Goal: Transaction & Acquisition: Purchase product/service

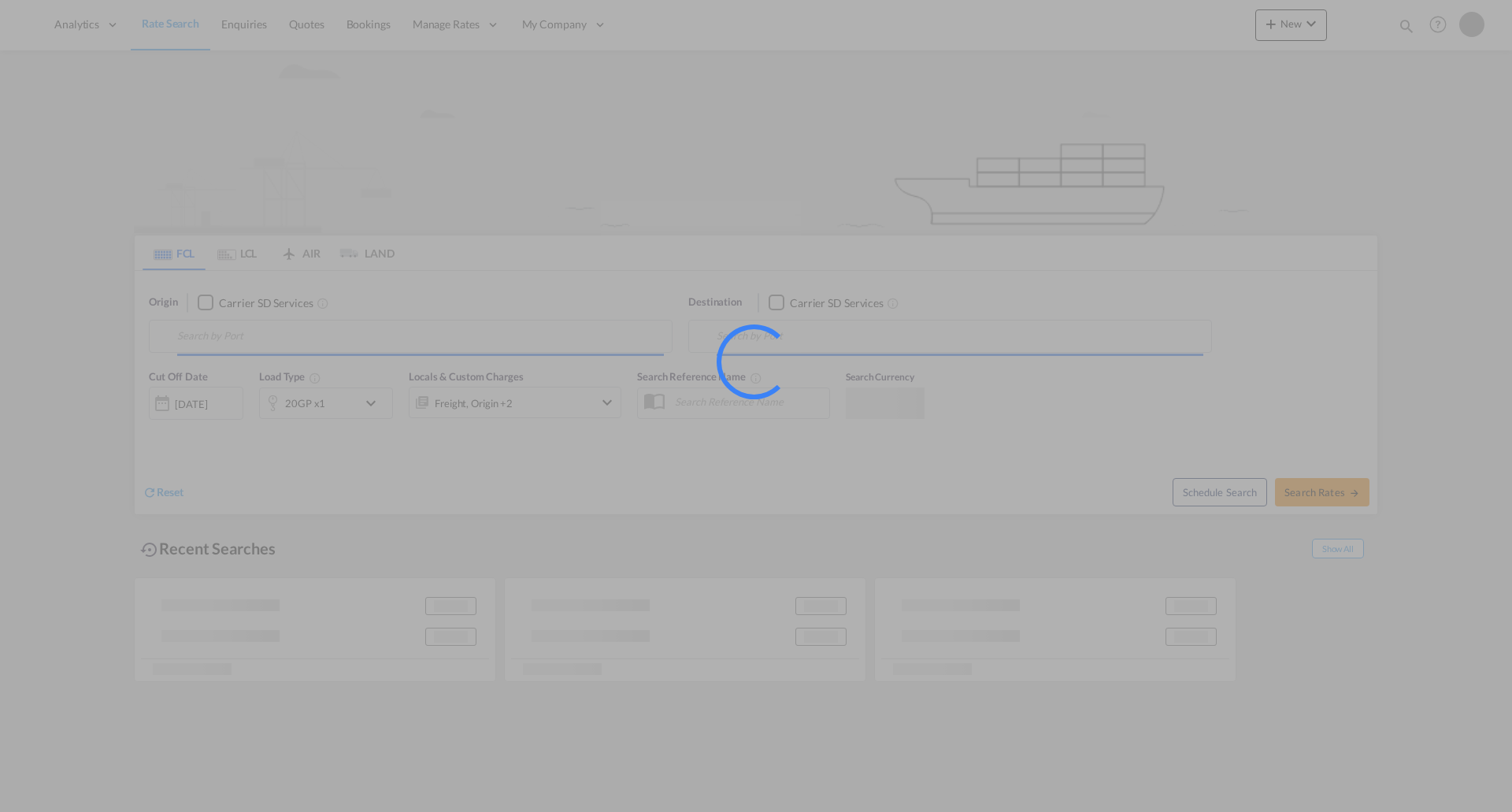
type input "[GEOGRAPHIC_DATA], [GEOGRAPHIC_DATA], USHOU"
type input "Tanger Med, MAPTM"
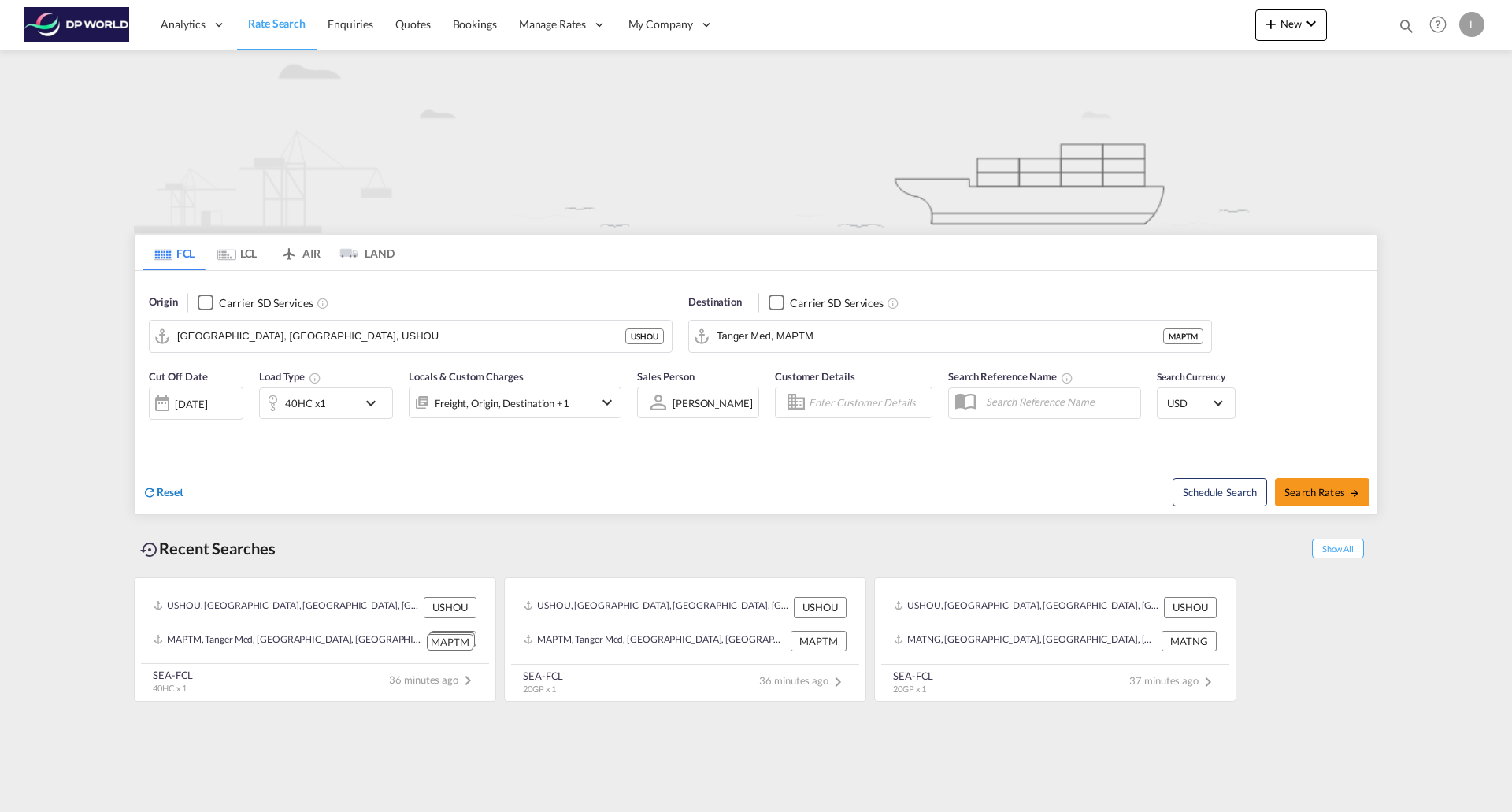
click at [175, 499] on div "Reset" at bounding box center [163, 493] width 41 height 17
click at [247, 337] on body "Analytics Reports Dashboard Rate Search Enquiries Quotes Bookings" at bounding box center [756, 406] width 1512 height 812
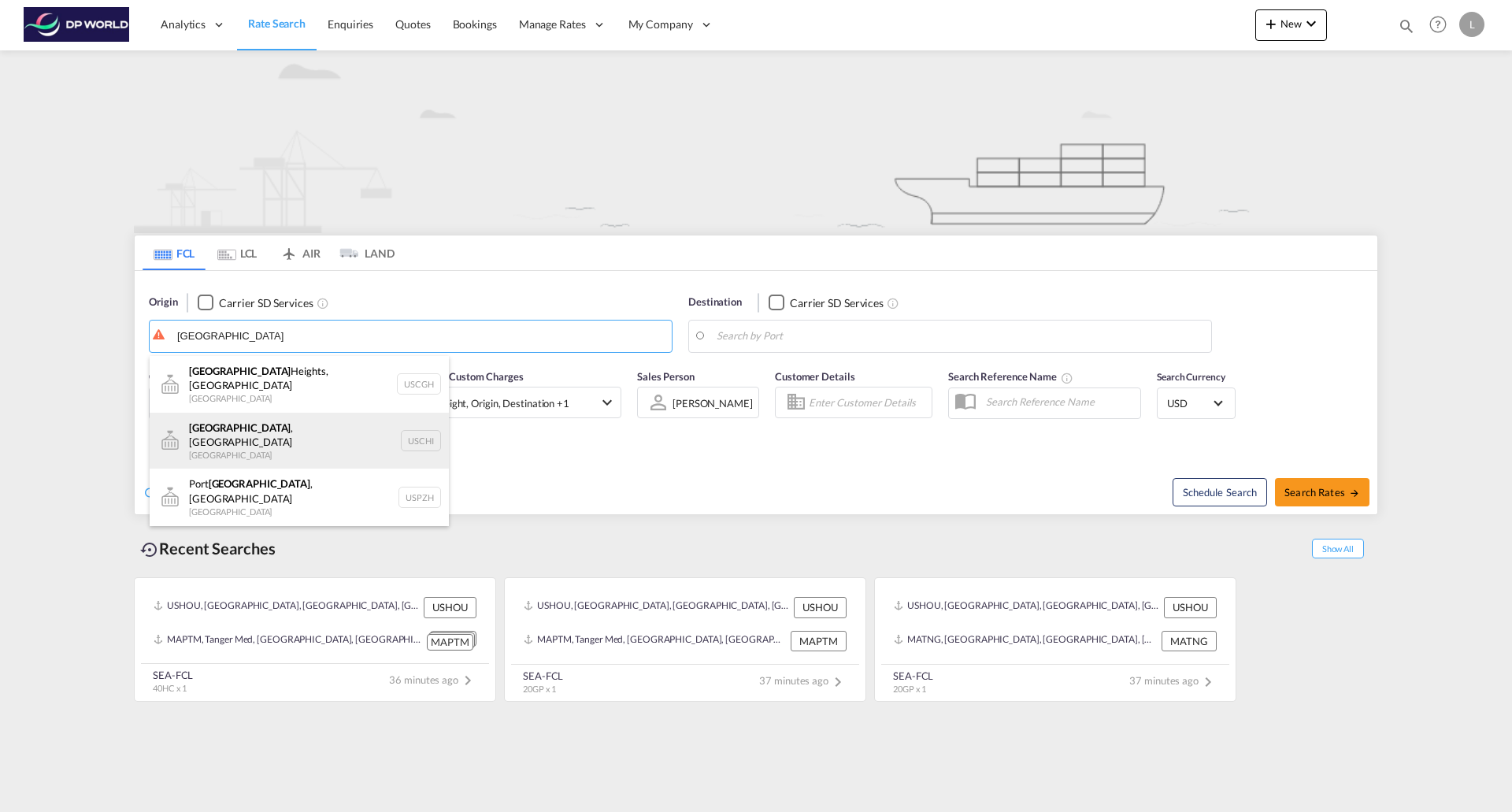
click at [224, 421] on div "[GEOGRAPHIC_DATA] , IL United States USCHI" at bounding box center [299, 441] width 299 height 57
type input "[GEOGRAPHIC_DATA], [GEOGRAPHIC_DATA], USCHI"
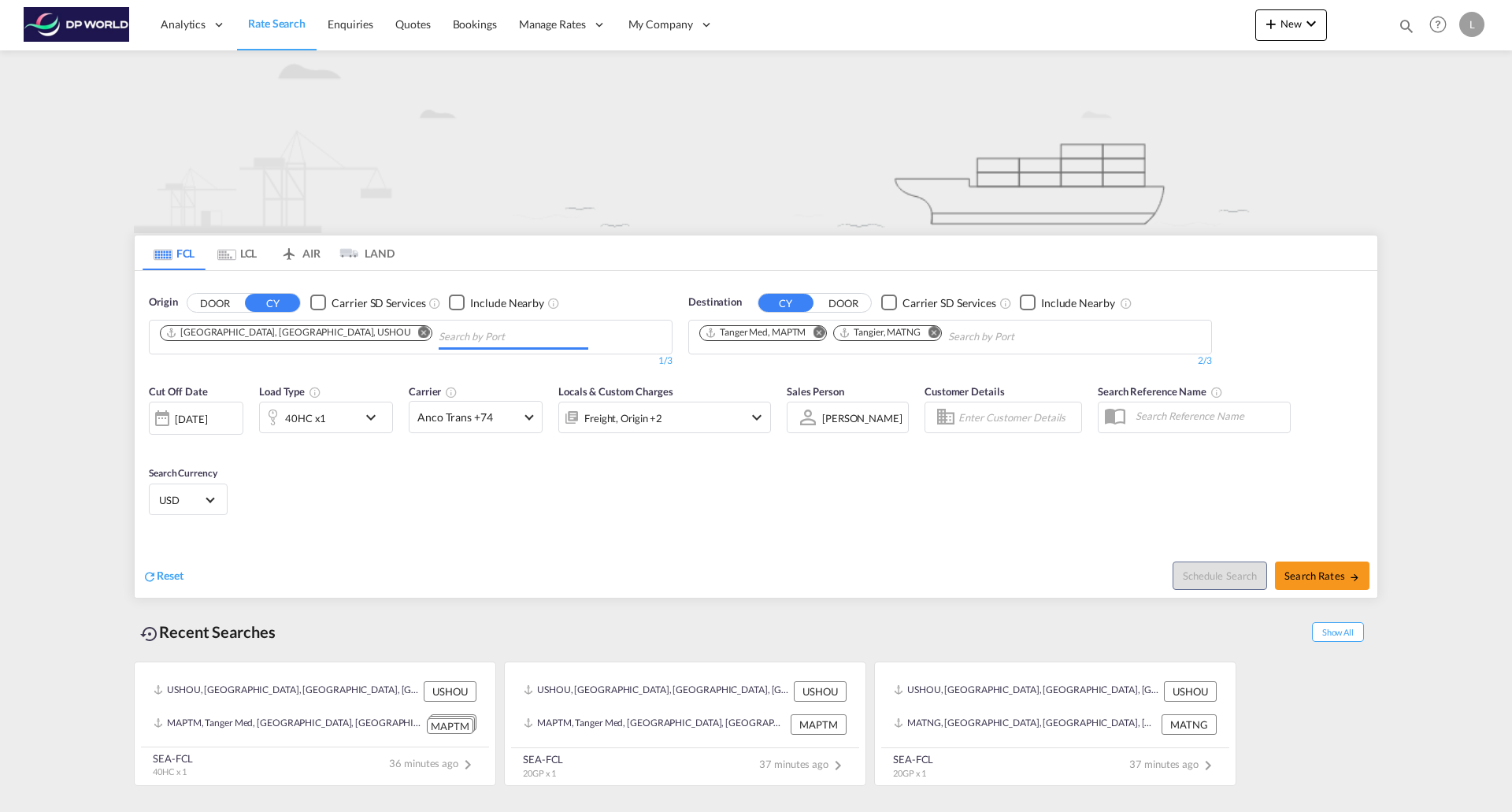
click at [438, 338] on input "Chips input." at bounding box center [513, 337] width 150 height 25
click at [164, 576] on span "Reset" at bounding box center [170, 575] width 26 height 13
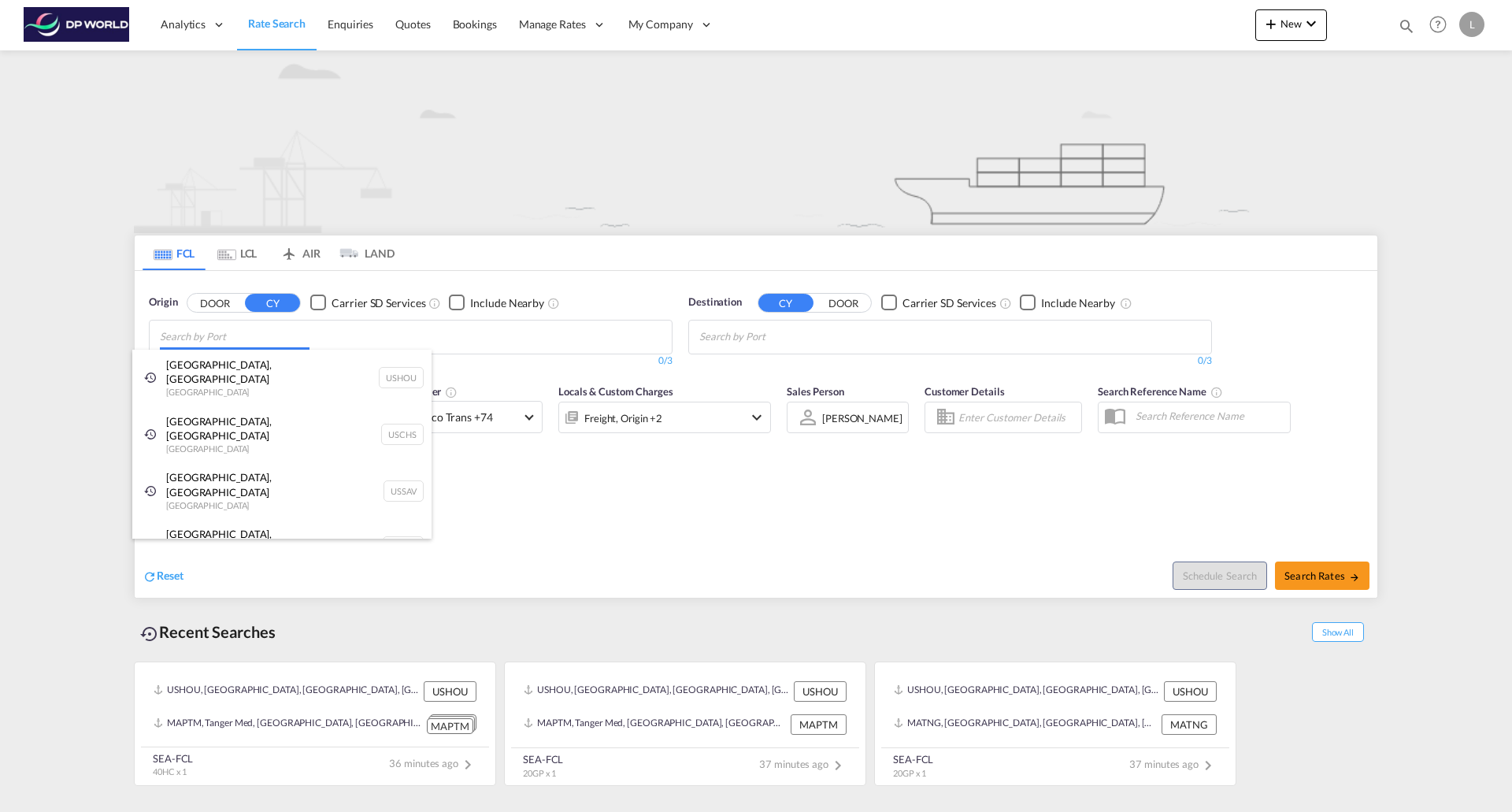
click at [288, 327] on body "Analytics Reports Dashboard Rate Search Enquiries Quotes Bookings" at bounding box center [756, 406] width 1512 height 812
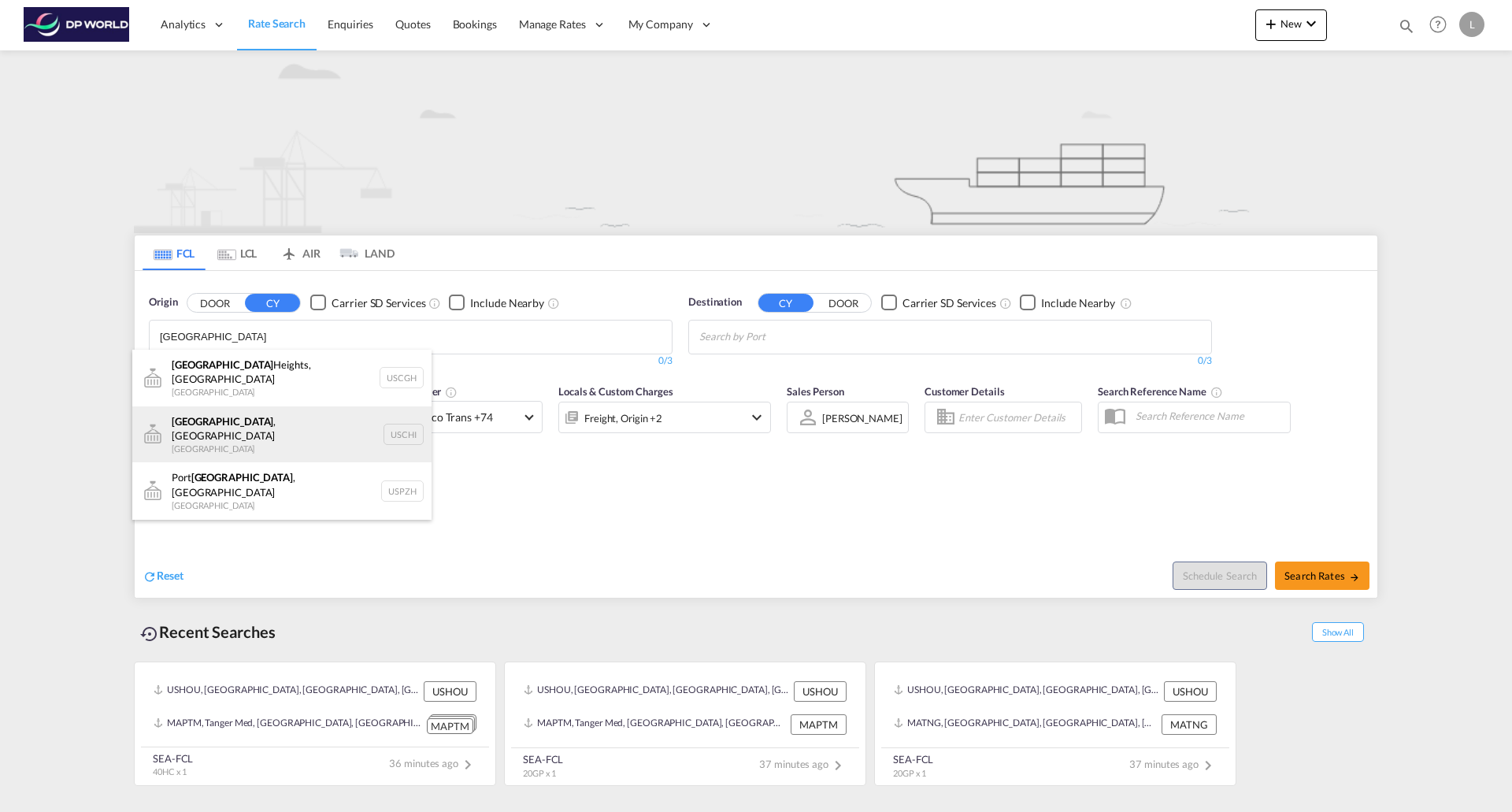
type input "[GEOGRAPHIC_DATA]"
click at [209, 419] on div "[GEOGRAPHIC_DATA] , IL United States USCHI" at bounding box center [282, 434] width 299 height 57
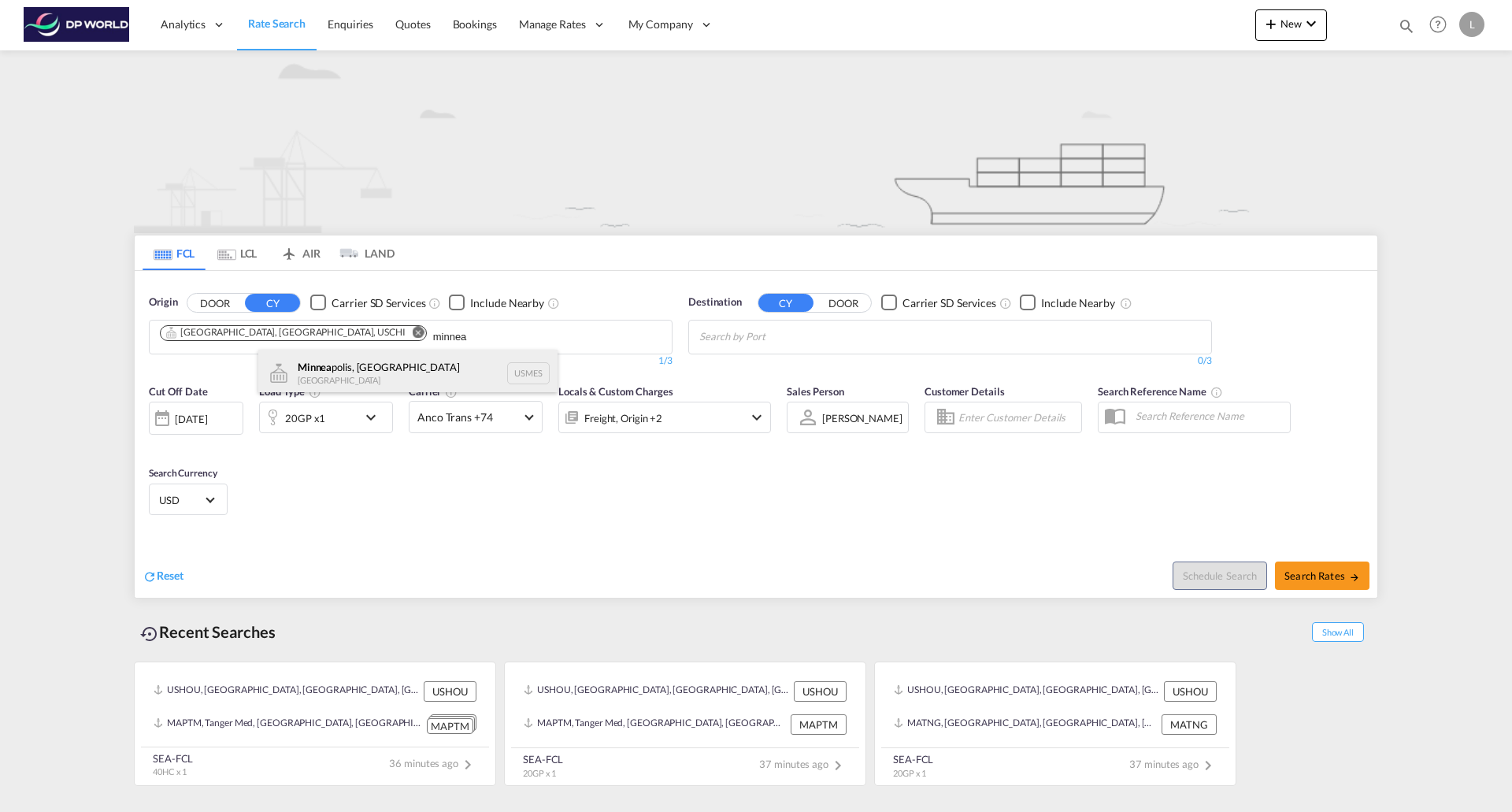
type input "minnea"
click at [375, 371] on div "Minnea polis, [GEOGRAPHIC_DATA] [GEOGRAPHIC_DATA] USMES" at bounding box center [408, 373] width 299 height 47
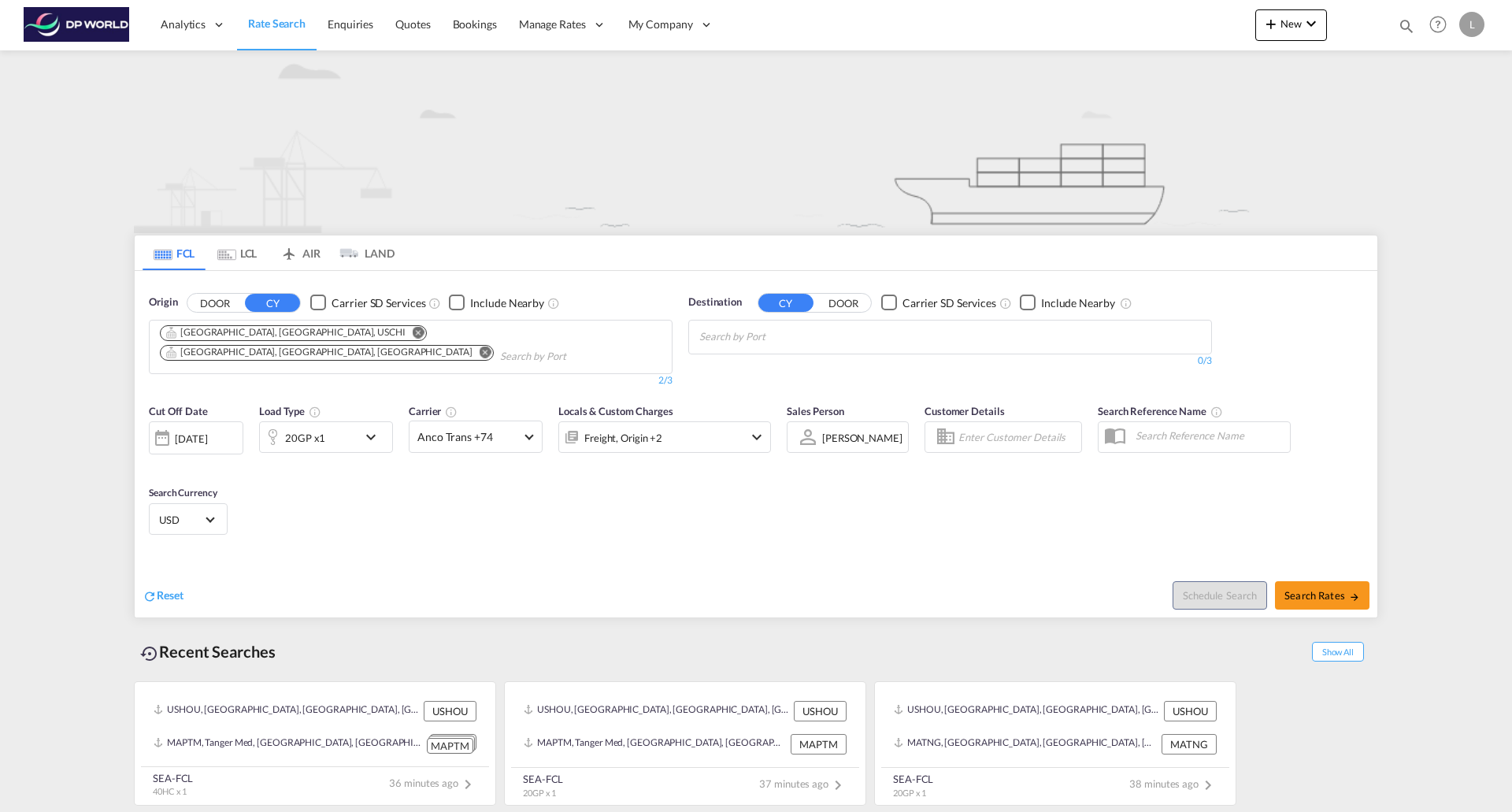
click at [813, 331] on input "Chips input." at bounding box center [773, 337] width 150 height 25
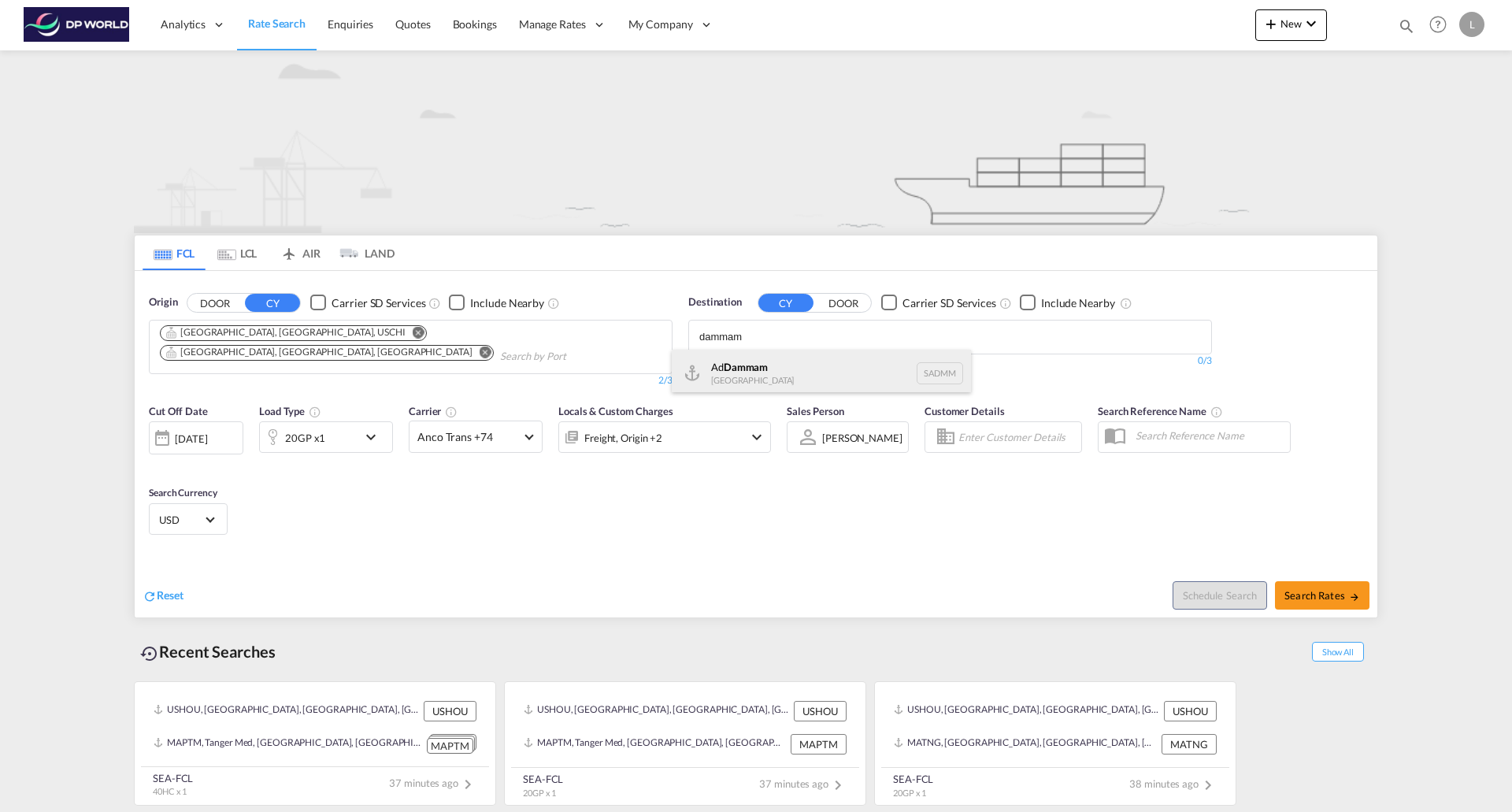
type input "dammam"
click at [734, 360] on div "Ad Dammam [GEOGRAPHIC_DATA] [GEOGRAPHIC_DATA]" at bounding box center [821, 373] width 299 height 47
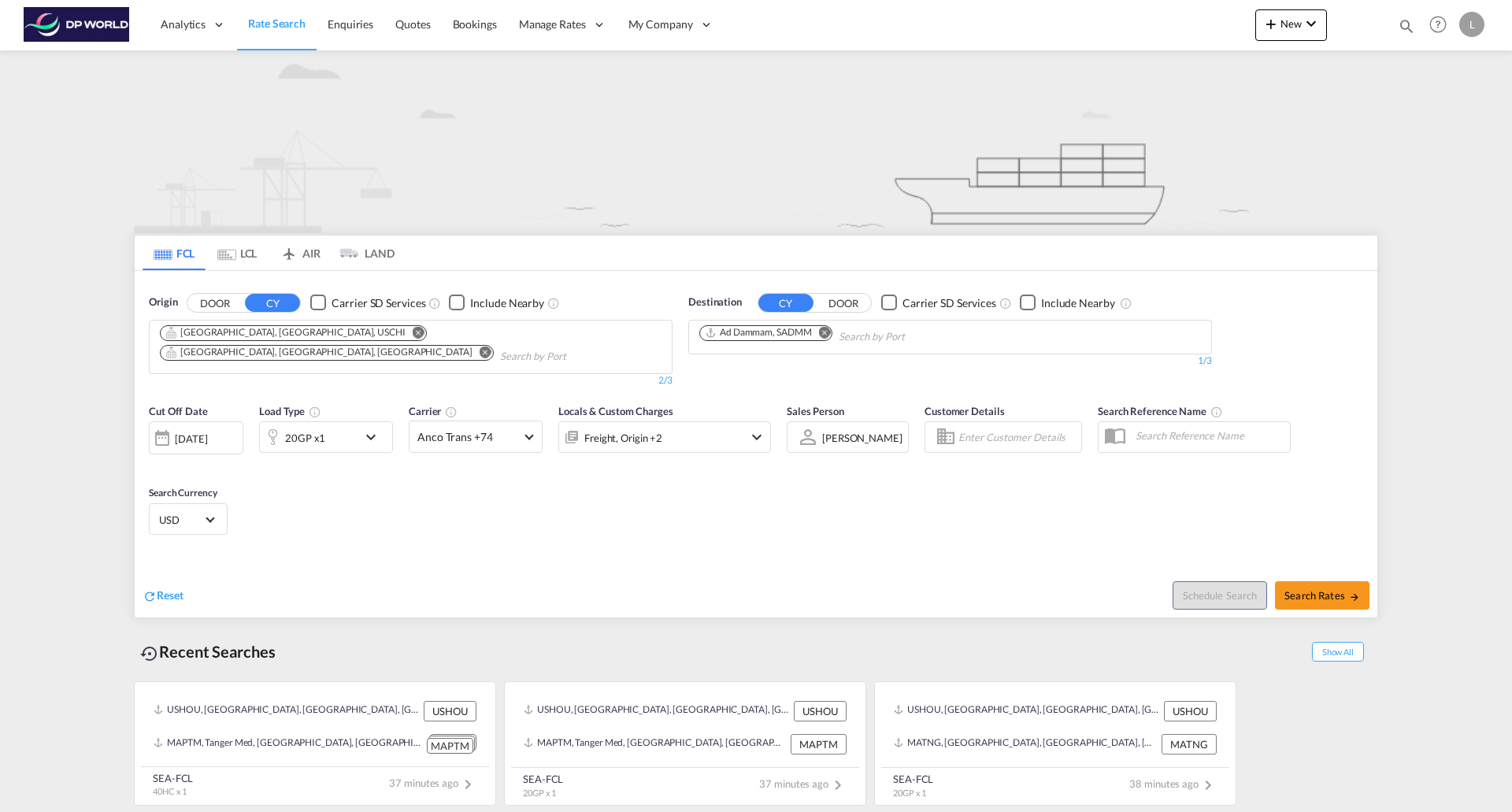
click at [369, 427] on md-icon "icon-chevron-down" at bounding box center [375, 437] width 26 height 19
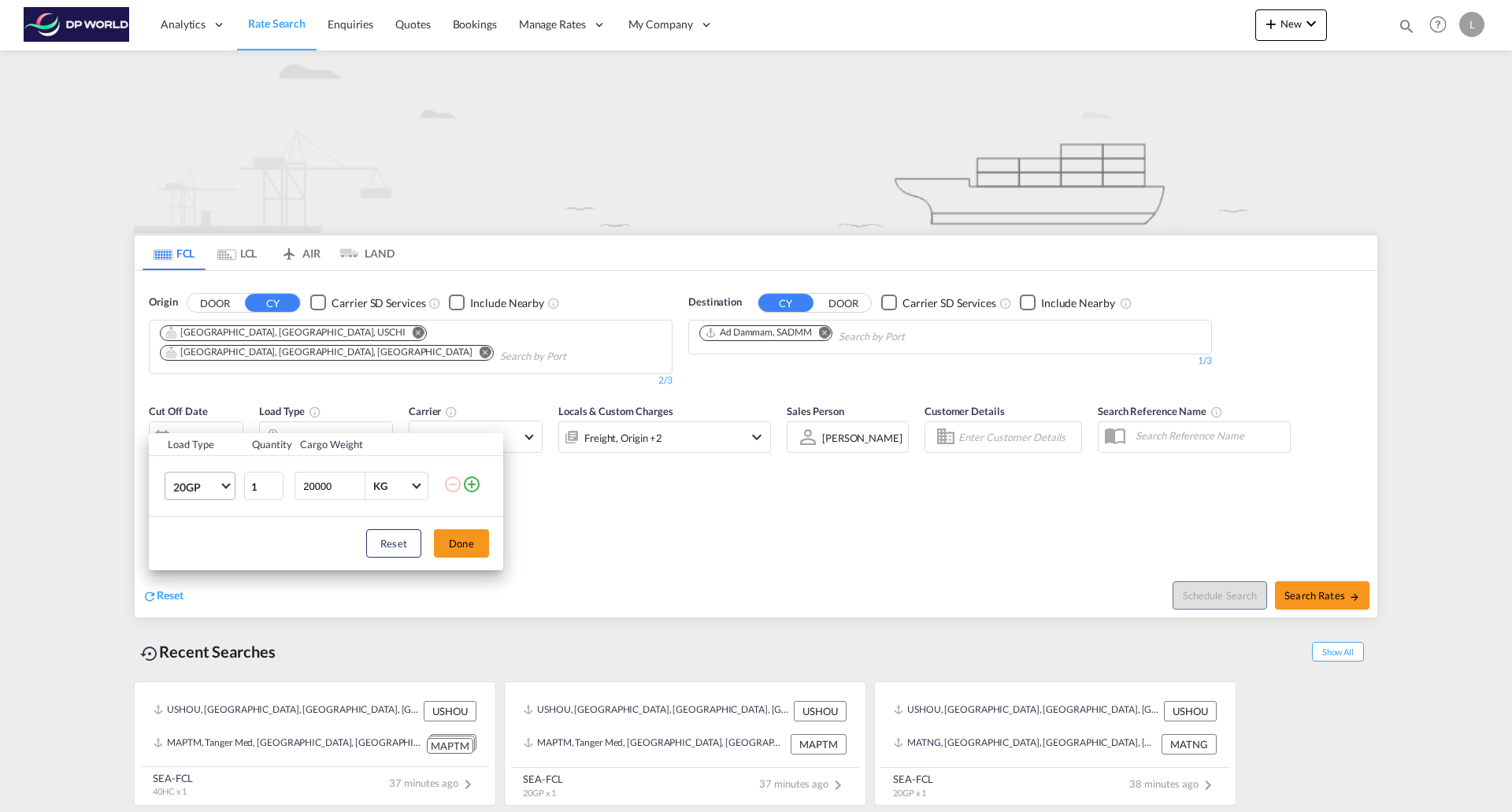
click at [232, 485] on md-select-value "20GP" at bounding box center [203, 485] width 63 height 26
click at [213, 555] on md-option "40HC" at bounding box center [213, 562] width 107 height 38
click at [472, 547] on button "Done" at bounding box center [462, 543] width 55 height 28
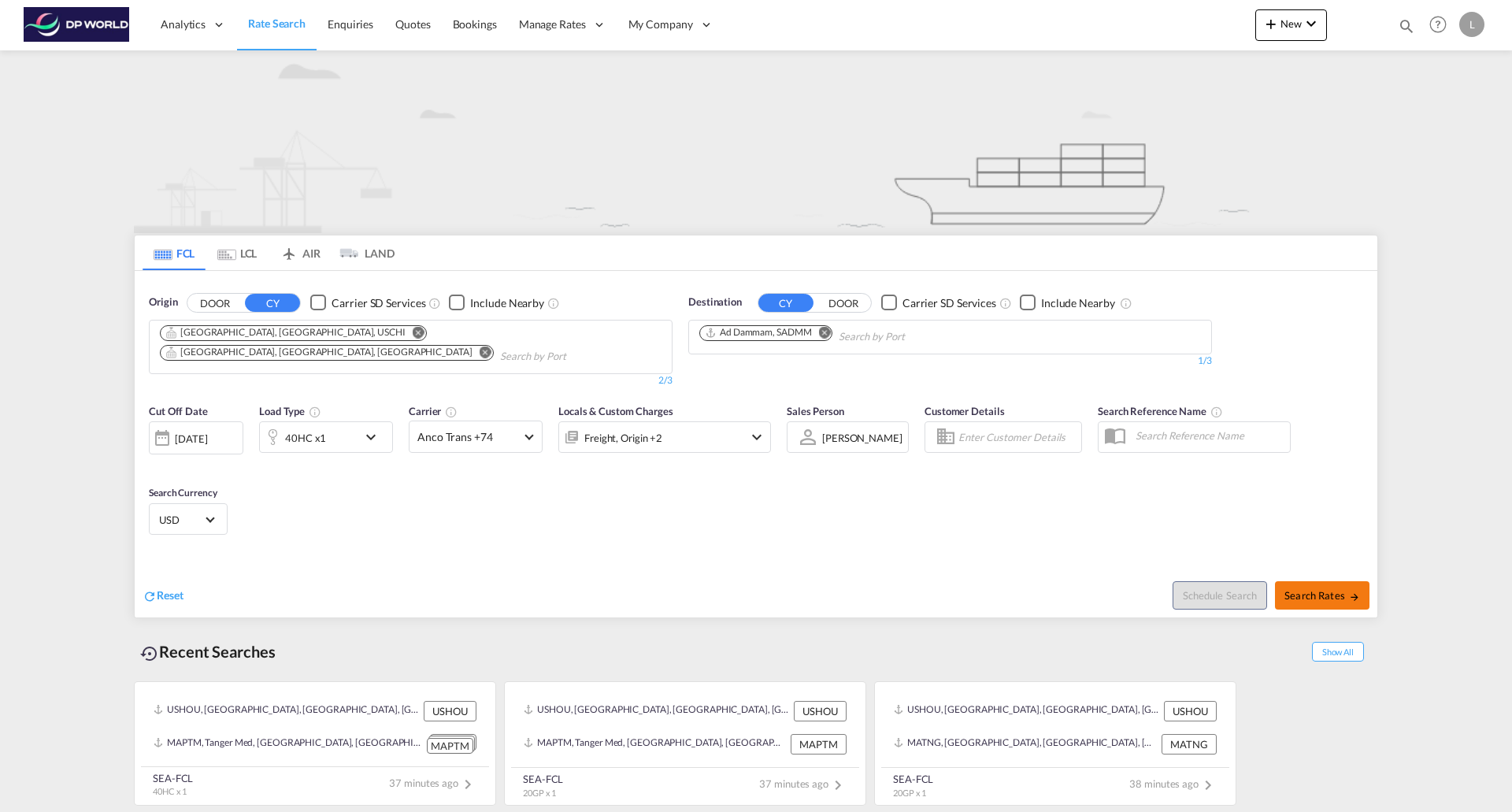
click at [1325, 589] on span "Search Rates" at bounding box center [1322, 595] width 75 height 12
type input "USCHI,USMES to SADMM / [DATE]"
